Goal: Information Seeking & Learning: Learn about a topic

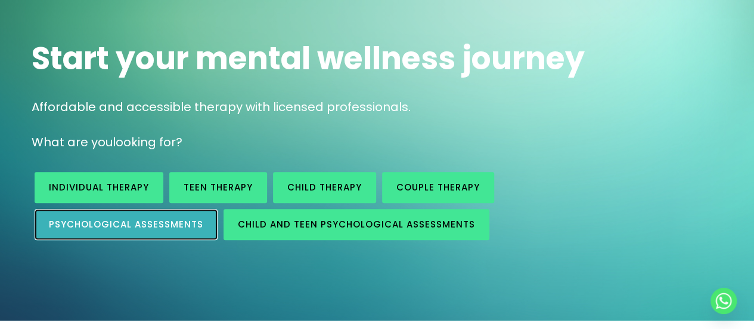
click at [125, 218] on span "Psychological assessments" at bounding box center [126, 224] width 154 height 13
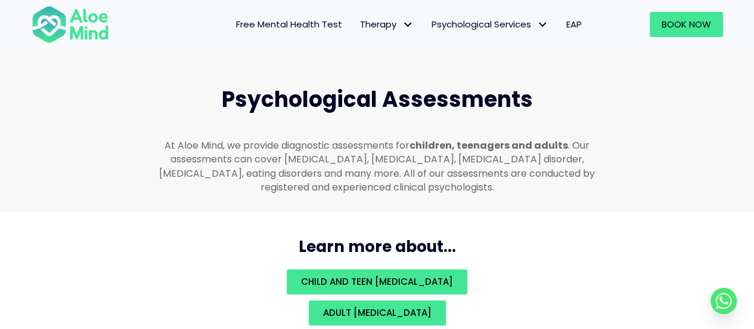
scroll to position [2591, 0]
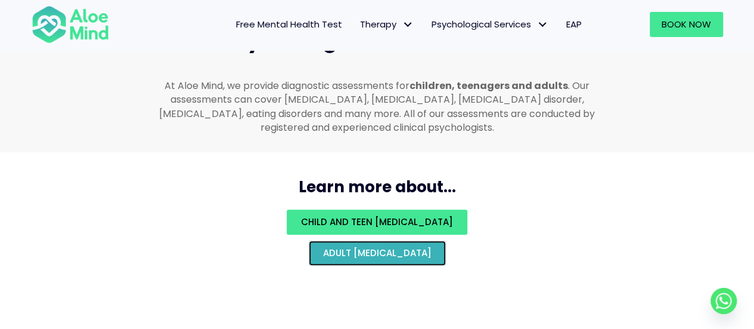
click at [358, 246] on span "Adult [MEDICAL_DATA]" at bounding box center [377, 252] width 109 height 13
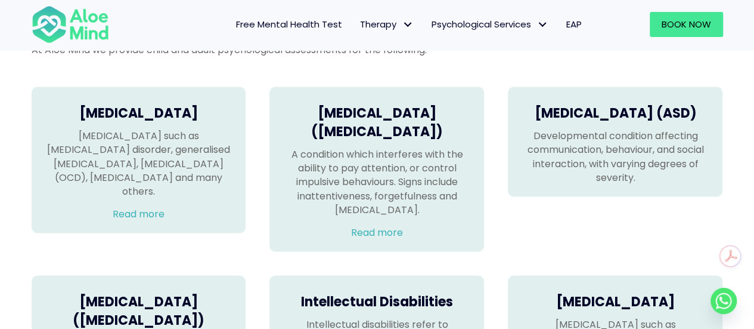
scroll to position [835, 0]
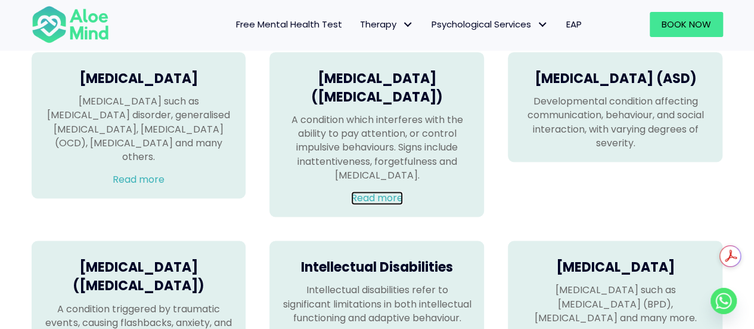
click at [365, 205] on link "Read more" at bounding box center [377, 198] width 52 height 14
